Goal: Task Accomplishment & Management: Use online tool/utility

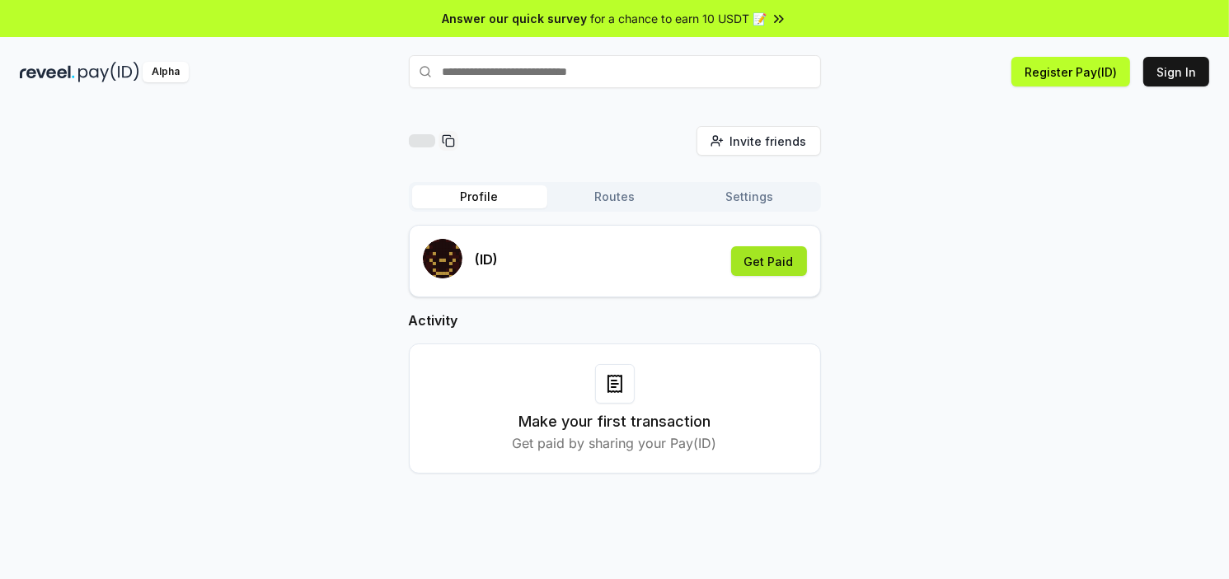
click at [773, 257] on button "Get Paid" at bounding box center [769, 261] width 76 height 30
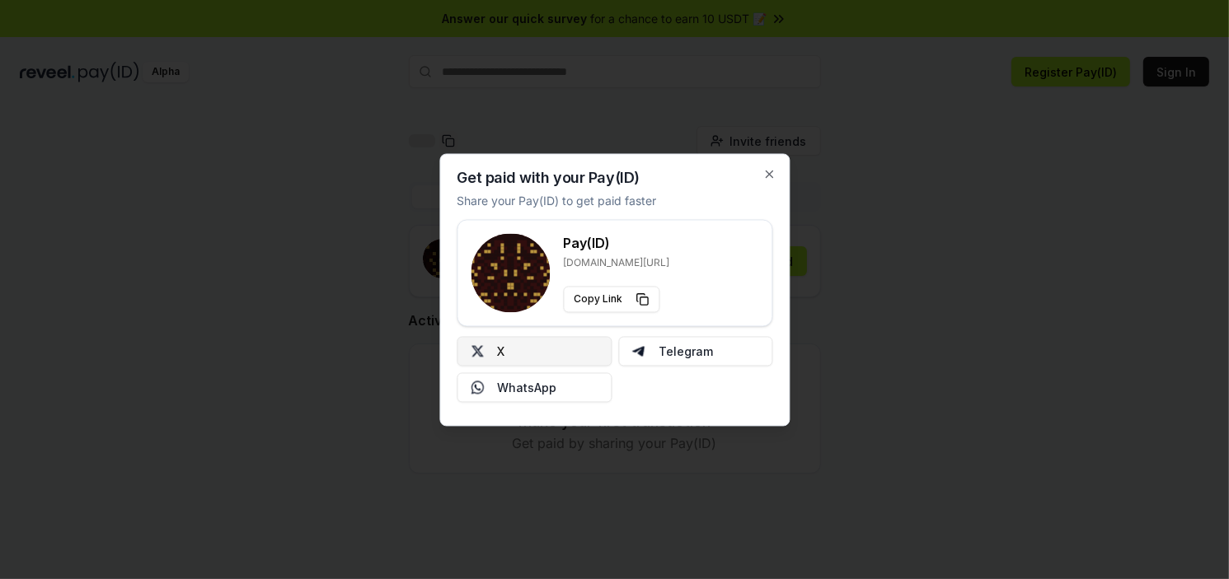
click at [550, 345] on button "X" at bounding box center [534, 351] width 155 height 30
click at [553, 345] on button "X" at bounding box center [534, 351] width 155 height 30
click at [766, 175] on icon "button" at bounding box center [768, 173] width 13 height 13
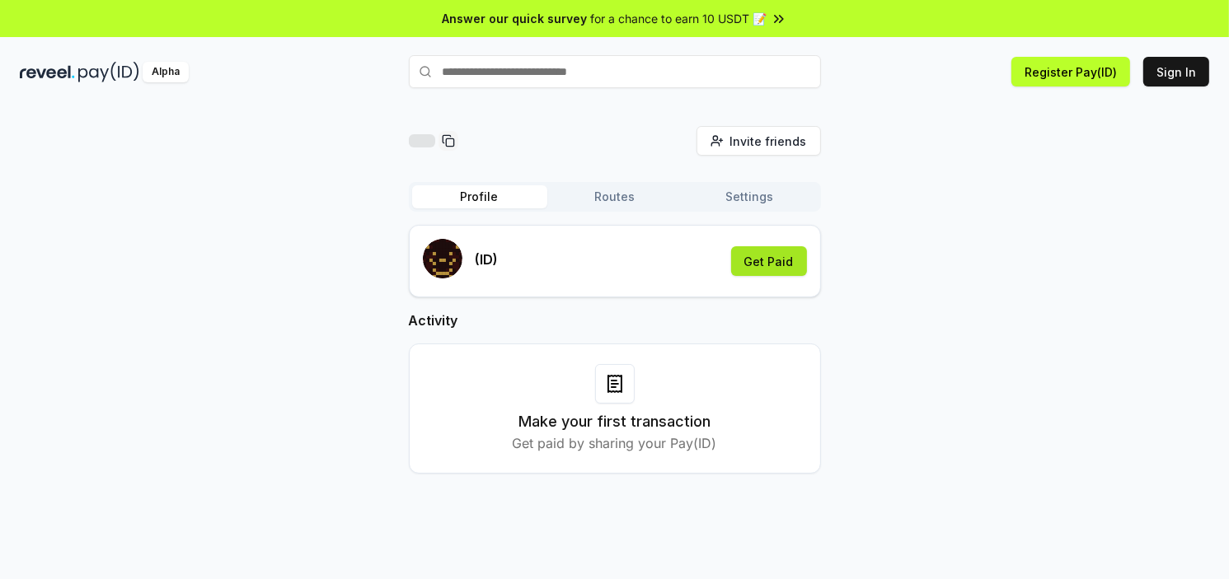
click at [781, 266] on button "Get Paid" at bounding box center [769, 261] width 76 height 30
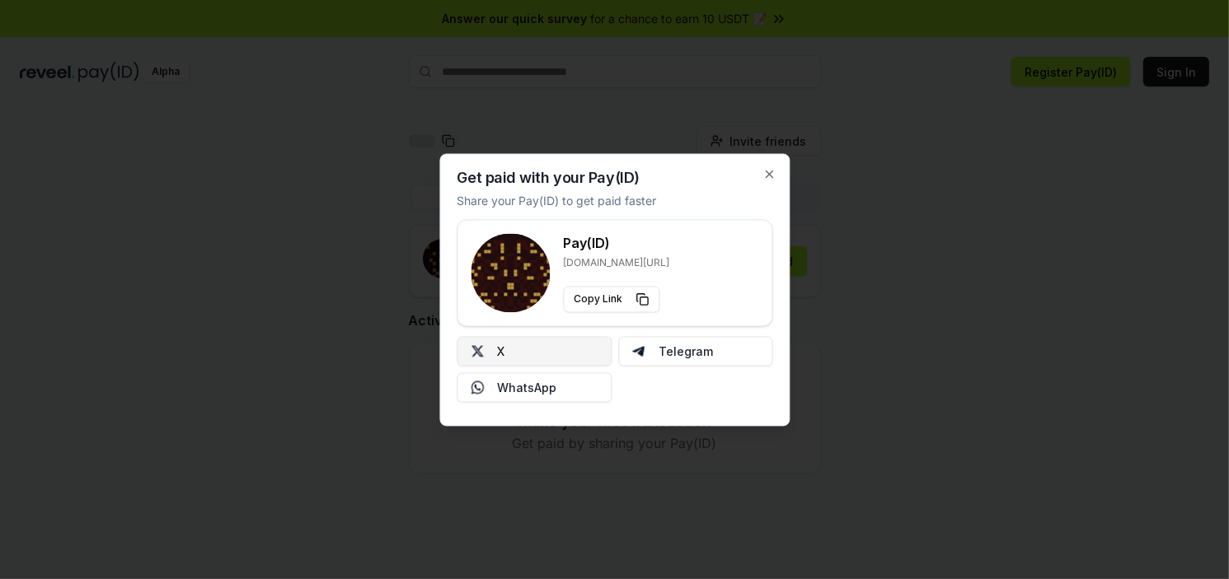
click at [550, 349] on button "X" at bounding box center [534, 351] width 155 height 30
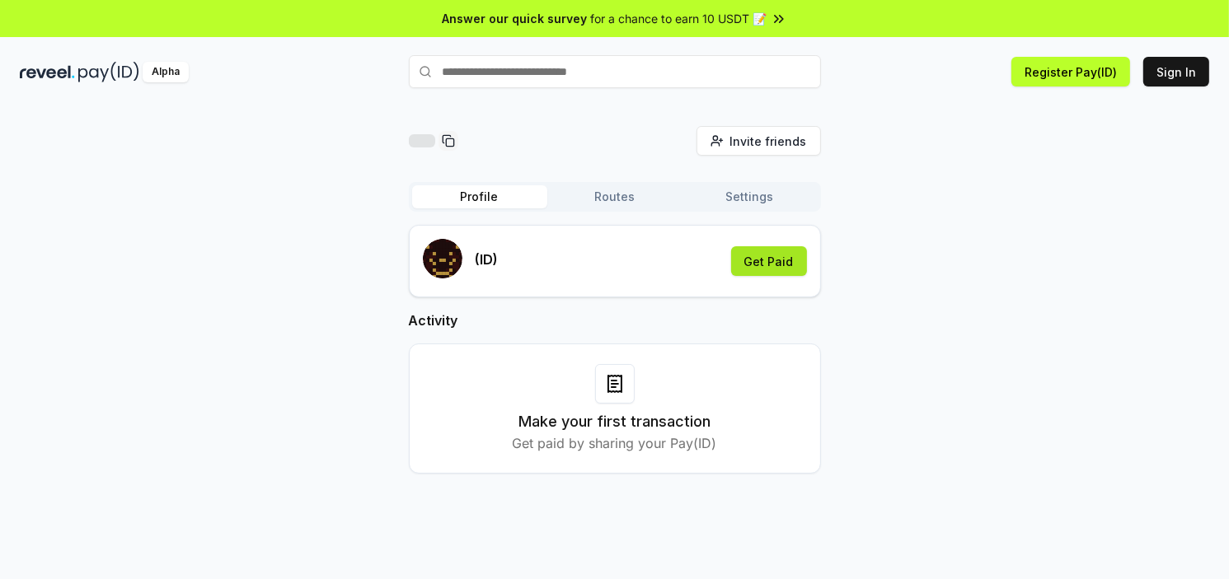
click at [760, 256] on button "Get Paid" at bounding box center [769, 261] width 76 height 30
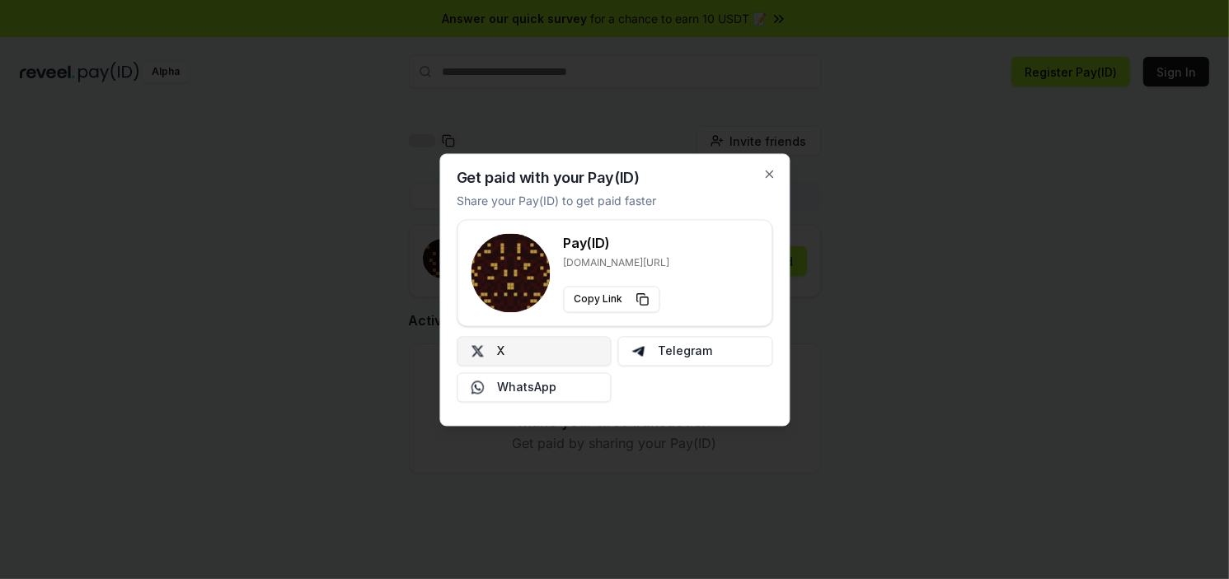
click at [551, 349] on button "X" at bounding box center [534, 351] width 155 height 30
